Goal: Information Seeking & Learning: Learn about a topic

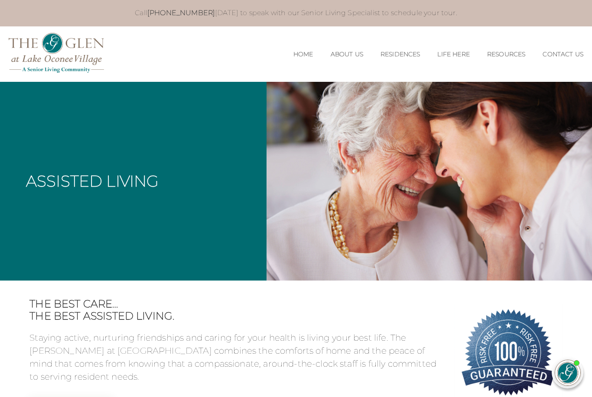
click at [293, 55] on link "Home" at bounding box center [303, 54] width 20 height 7
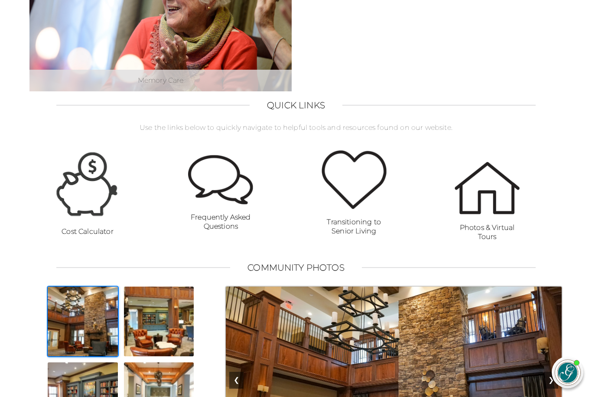
scroll to position [514, 0]
click at [225, 220] on strong "Frequently Asked Questions" at bounding box center [221, 221] width 60 height 17
click at [230, 213] on strong "Frequently Asked Questions" at bounding box center [221, 221] width 60 height 17
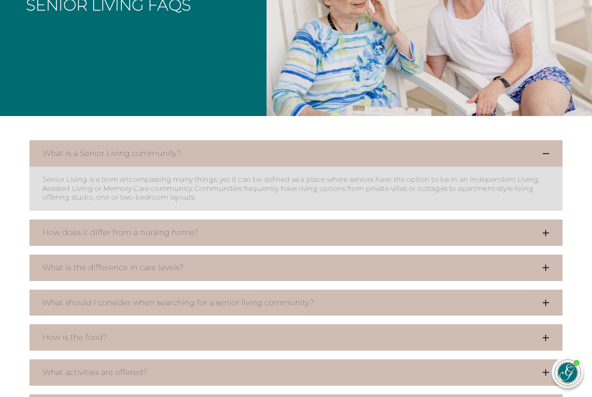
scroll to position [183, 0]
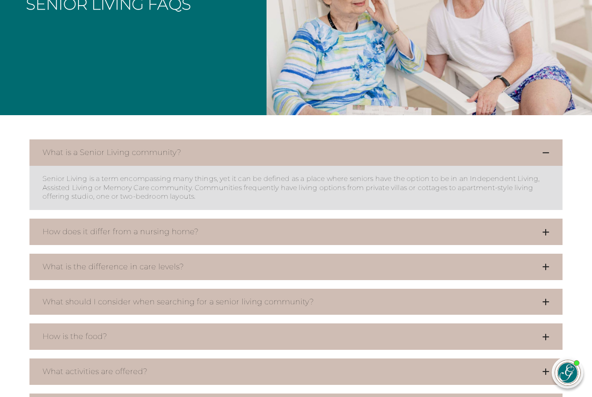
click at [548, 230] on icon at bounding box center [545, 232] width 7 height 8
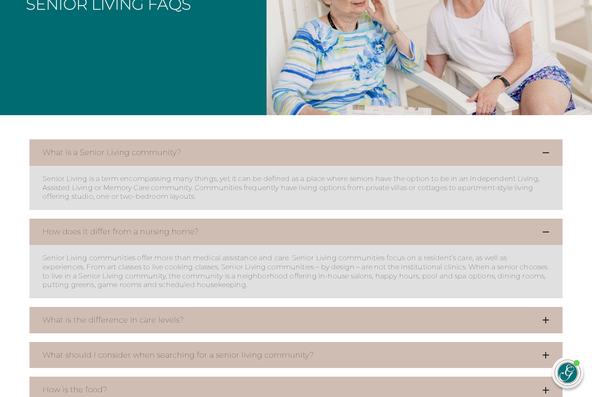
click at [550, 316] on button "What is the difference in care levels?" at bounding box center [295, 320] width 533 height 26
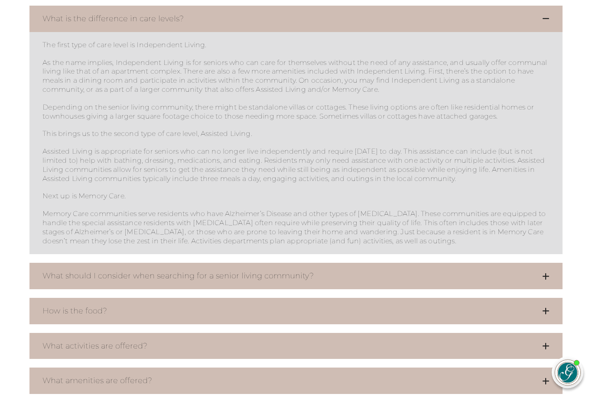
scroll to position [485, 0]
click at [544, 310] on icon at bounding box center [545, 311] width 7 height 8
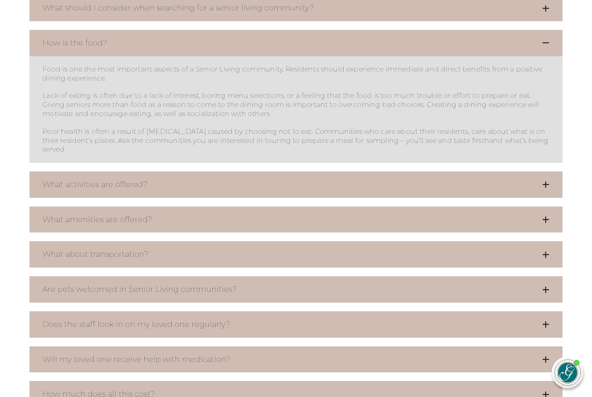
scroll to position [753, 0]
click at [549, 321] on icon at bounding box center [545, 325] width 7 height 8
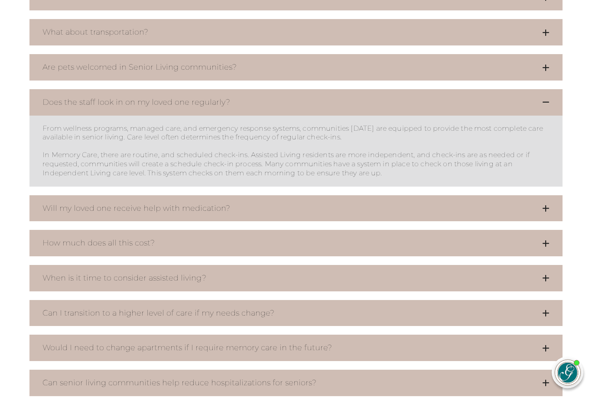
click at [549, 231] on button "How much does all this cost?" at bounding box center [295, 244] width 533 height 26
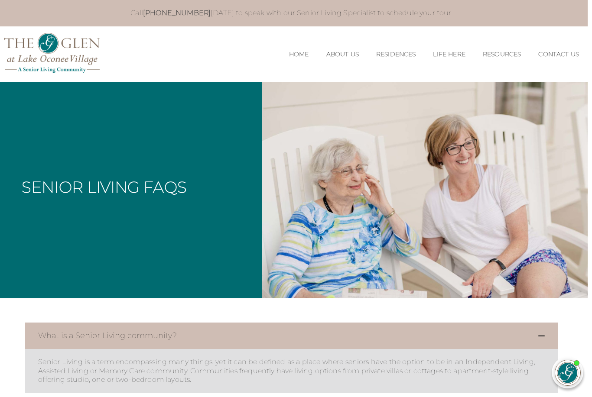
scroll to position [0, 4]
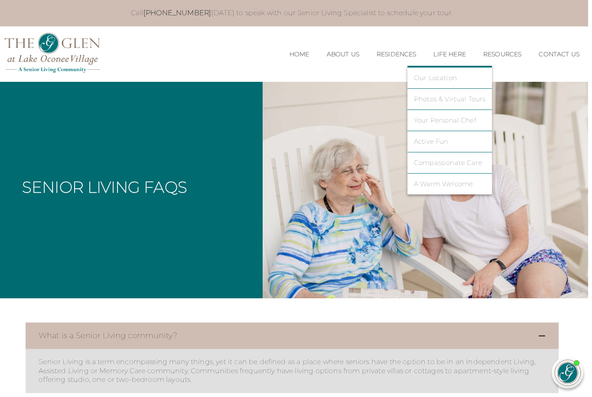
click at [447, 78] on link "Our Location" at bounding box center [450, 78] width 72 height 8
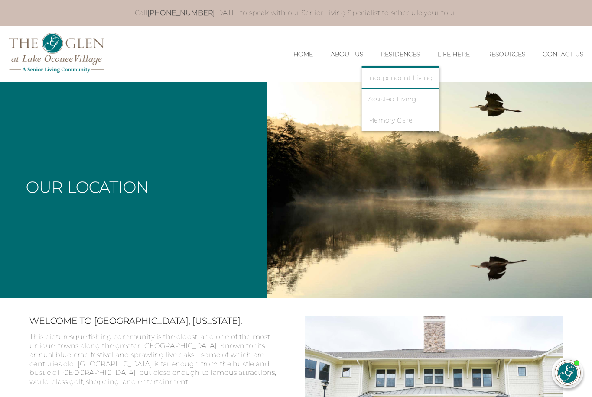
click at [402, 79] on link "Independent Living" at bounding box center [400, 78] width 65 height 8
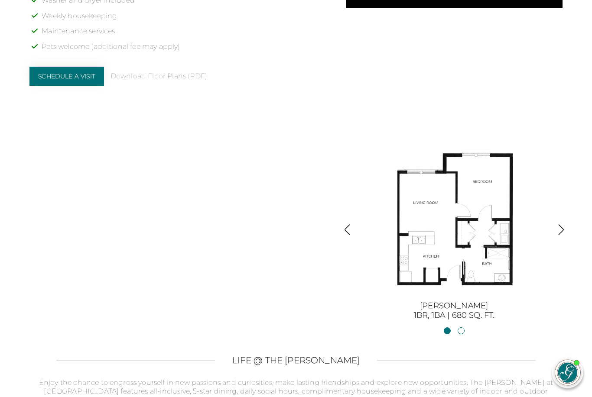
scroll to position [865, 0]
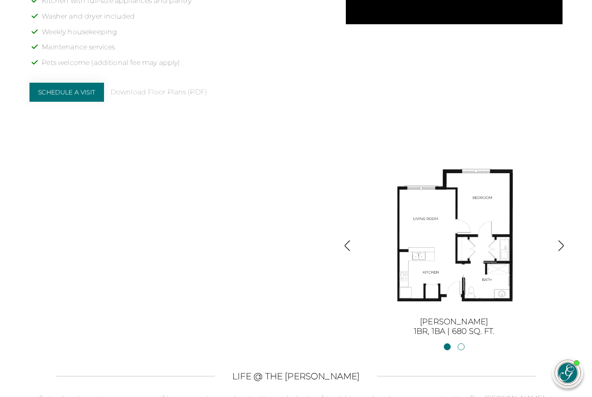
click at [561, 249] on img "button" at bounding box center [561, 246] width 12 height 12
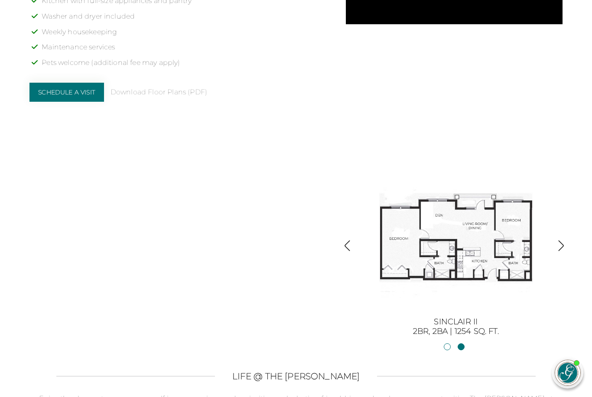
click at [562, 249] on img "button" at bounding box center [561, 246] width 12 height 12
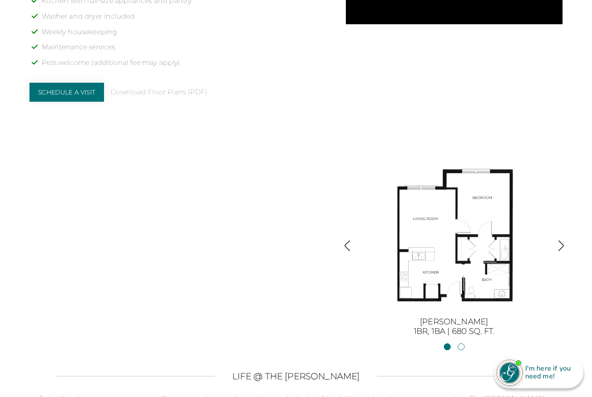
click at [560, 250] on img "button" at bounding box center [561, 246] width 12 height 12
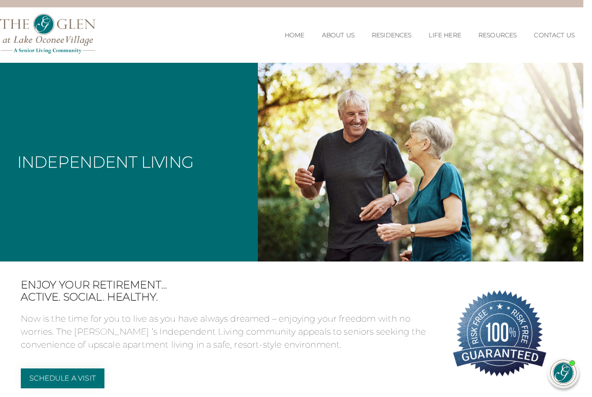
scroll to position [0, 4]
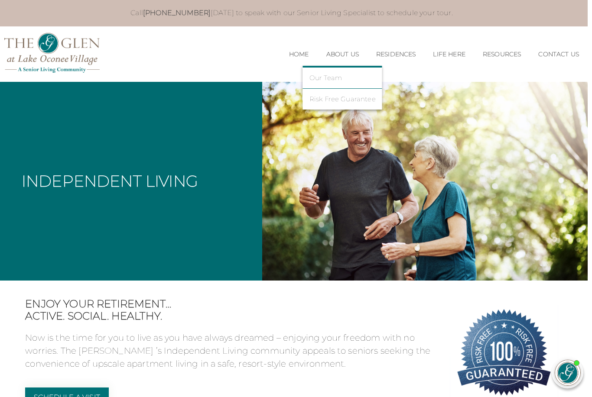
click at [327, 80] on link "Our Team" at bounding box center [342, 78] width 66 height 8
